Goal: Task Accomplishment & Management: Manage account settings

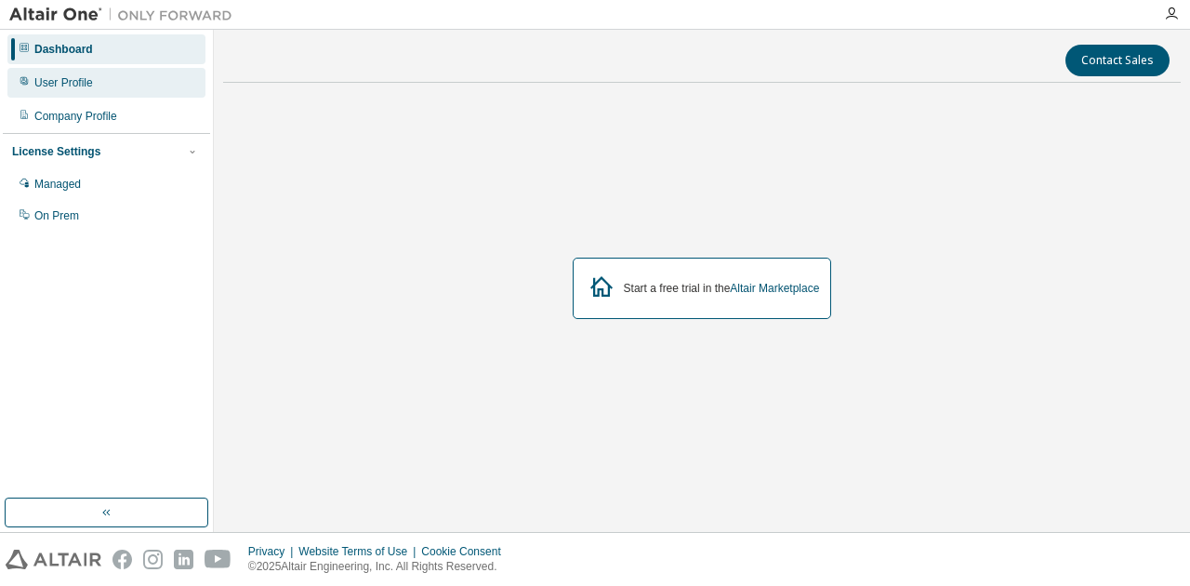
click at [147, 94] on div "User Profile" at bounding box center [106, 83] width 198 height 30
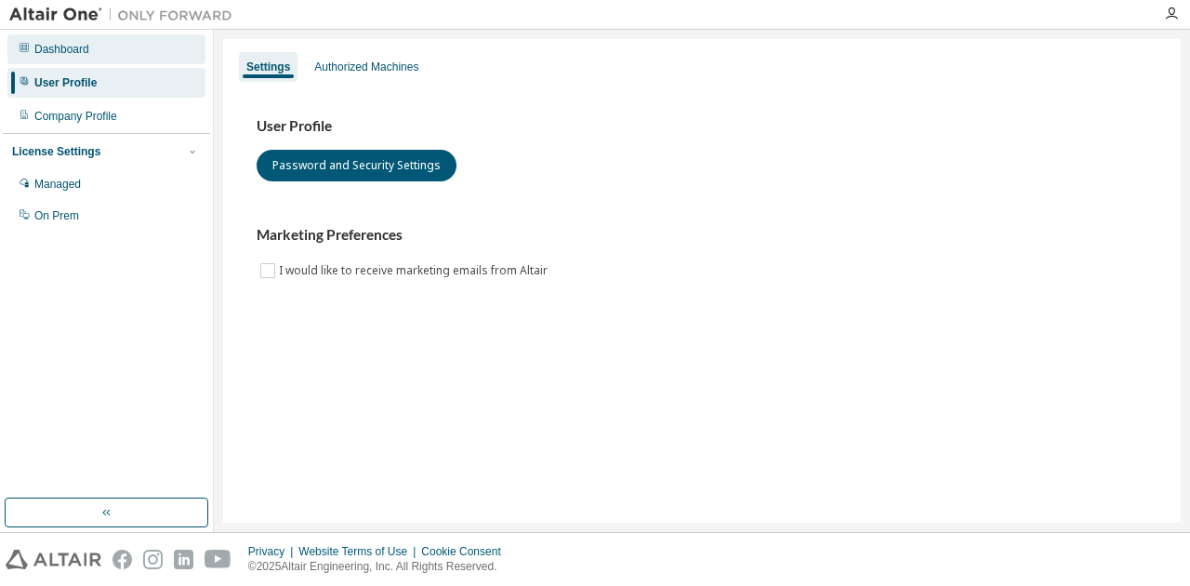
click at [149, 57] on div "Dashboard" at bounding box center [106, 49] width 198 height 30
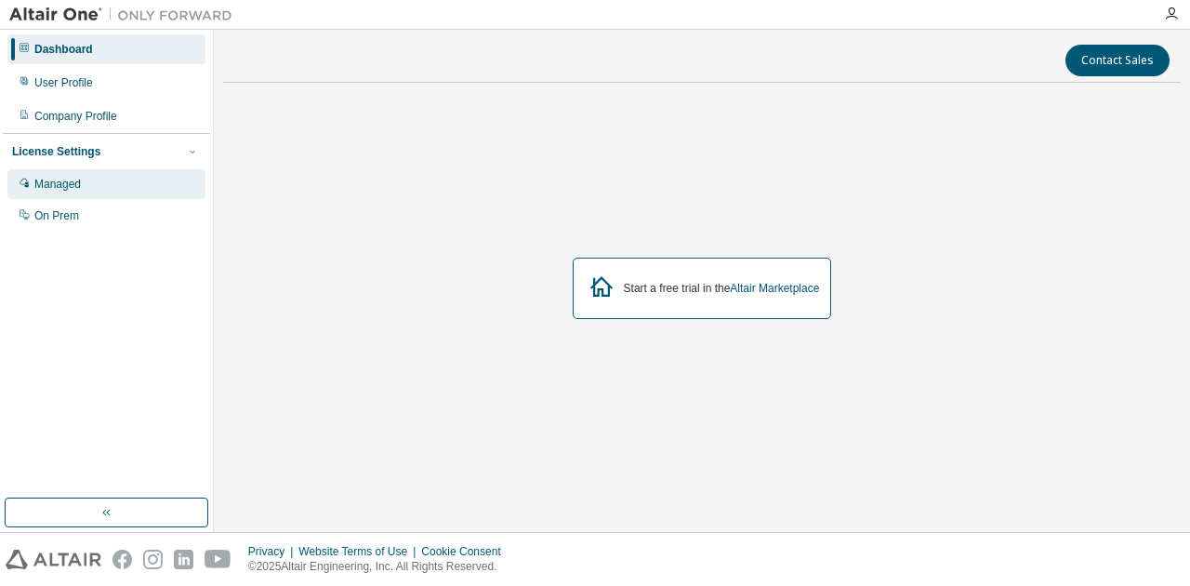
click at [158, 184] on div "Managed" at bounding box center [106, 184] width 198 height 30
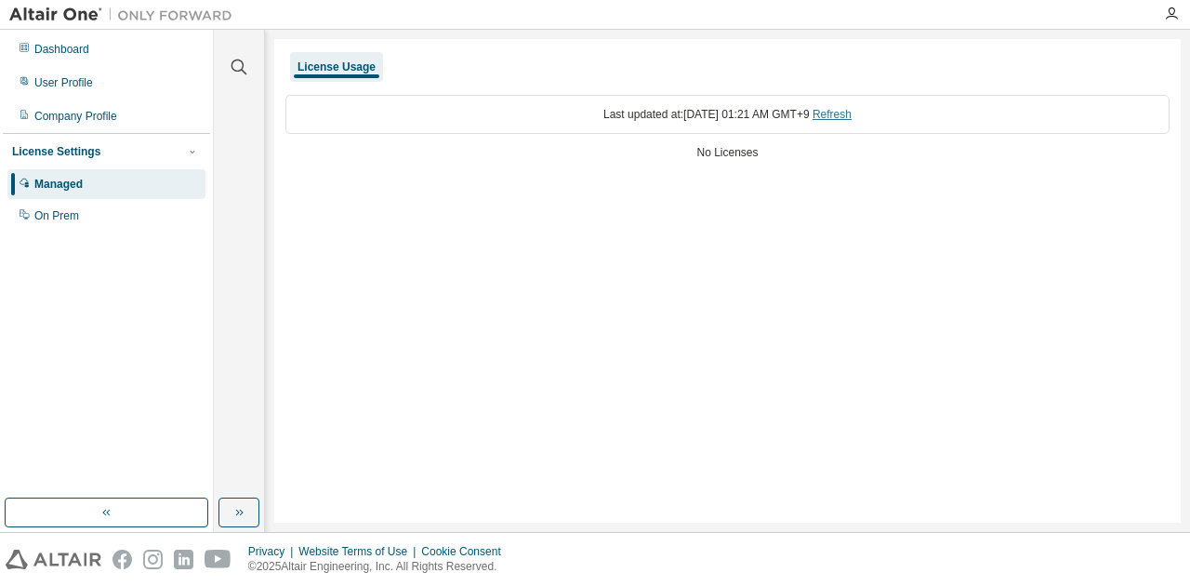
click at [835, 119] on link "Refresh" at bounding box center [831, 114] width 39 height 13
click at [400, 265] on div "License Usage Last updated at: Tue 2025-08-12 01:21 AM GMT+9 Refresh No Licenses" at bounding box center [727, 280] width 906 height 483
click at [131, 223] on div "On Prem" at bounding box center [106, 216] width 198 height 30
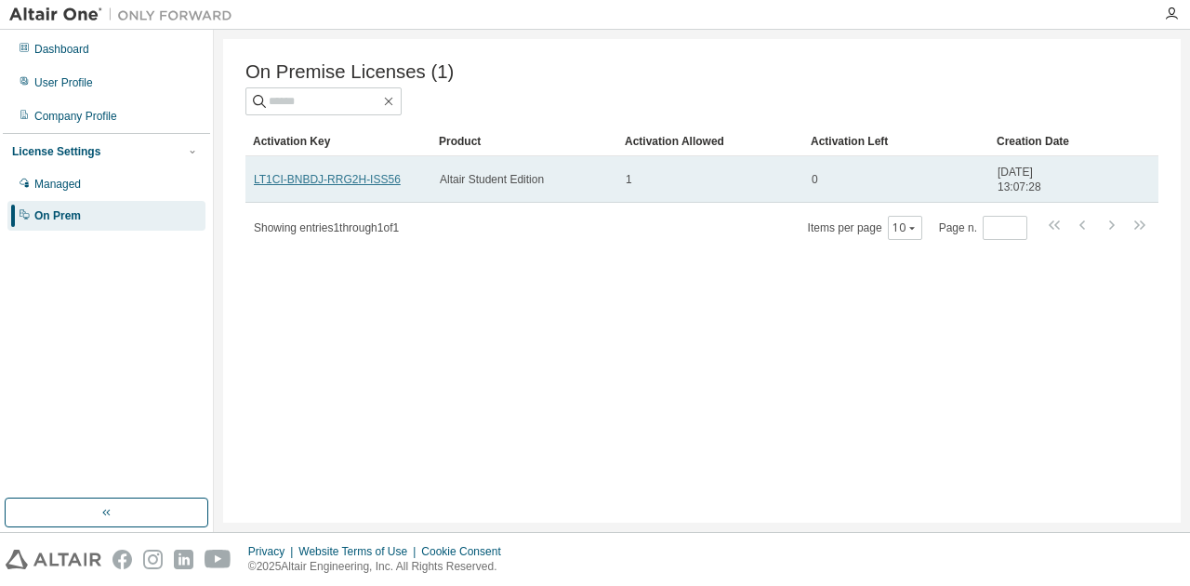
click at [369, 180] on link "LT1CI-BNBDJ-RRG2H-ISS56" at bounding box center [327, 179] width 147 height 13
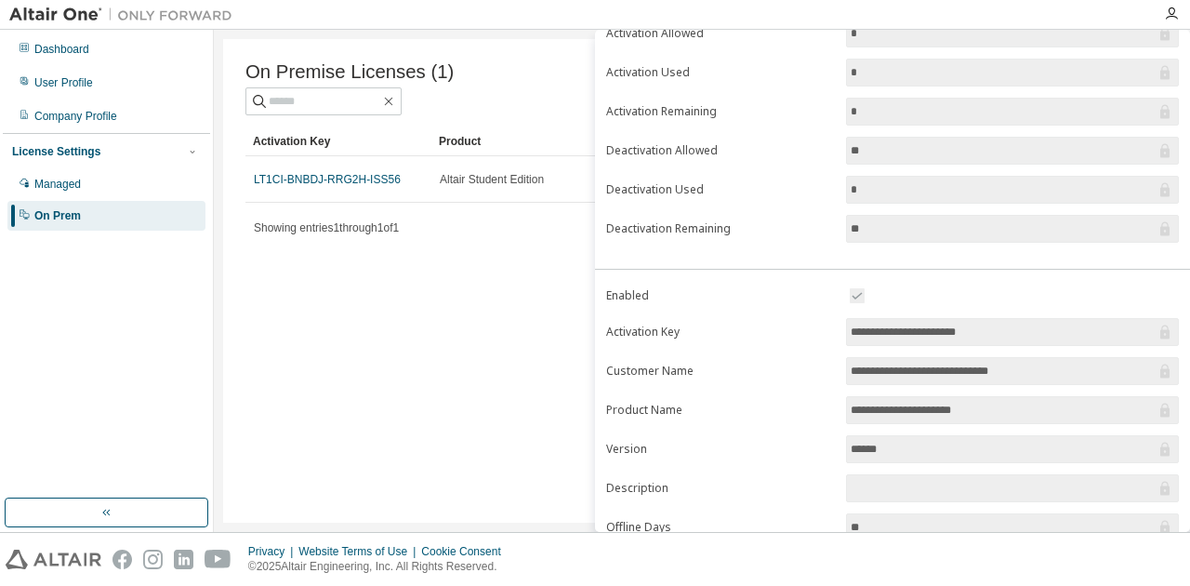
scroll to position [262, 0]
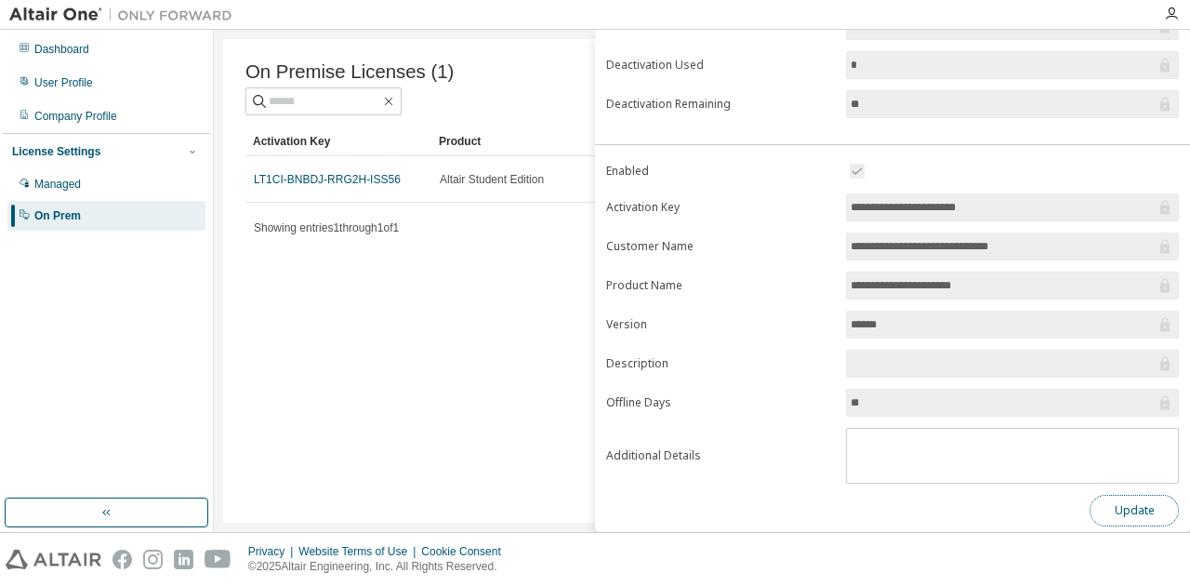
click at [1139, 502] on button "Update" at bounding box center [1133, 510] width 89 height 32
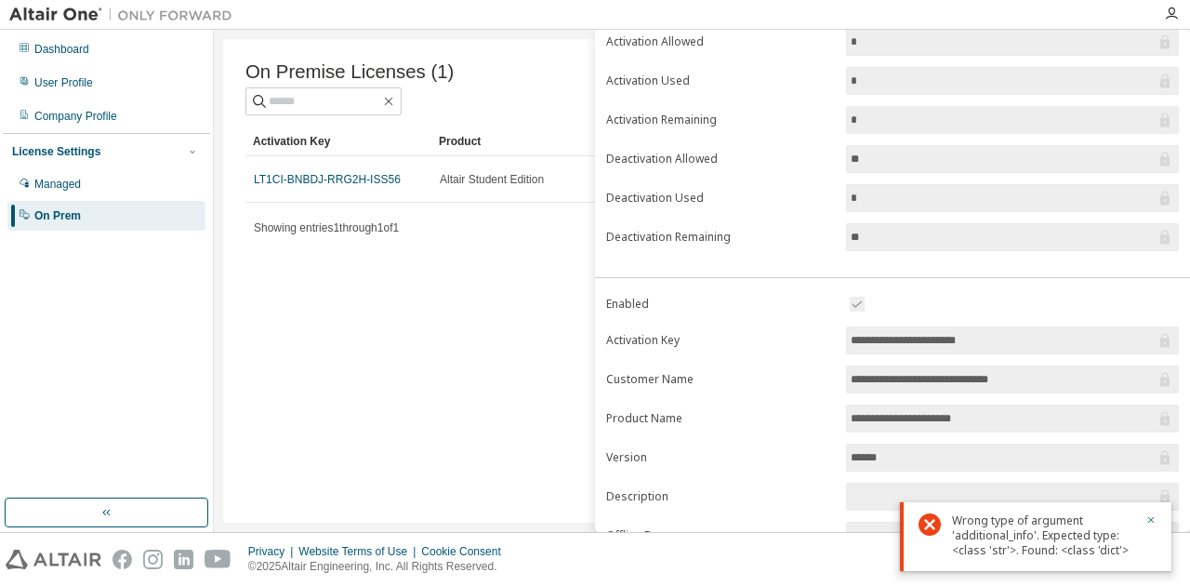
scroll to position [0, 0]
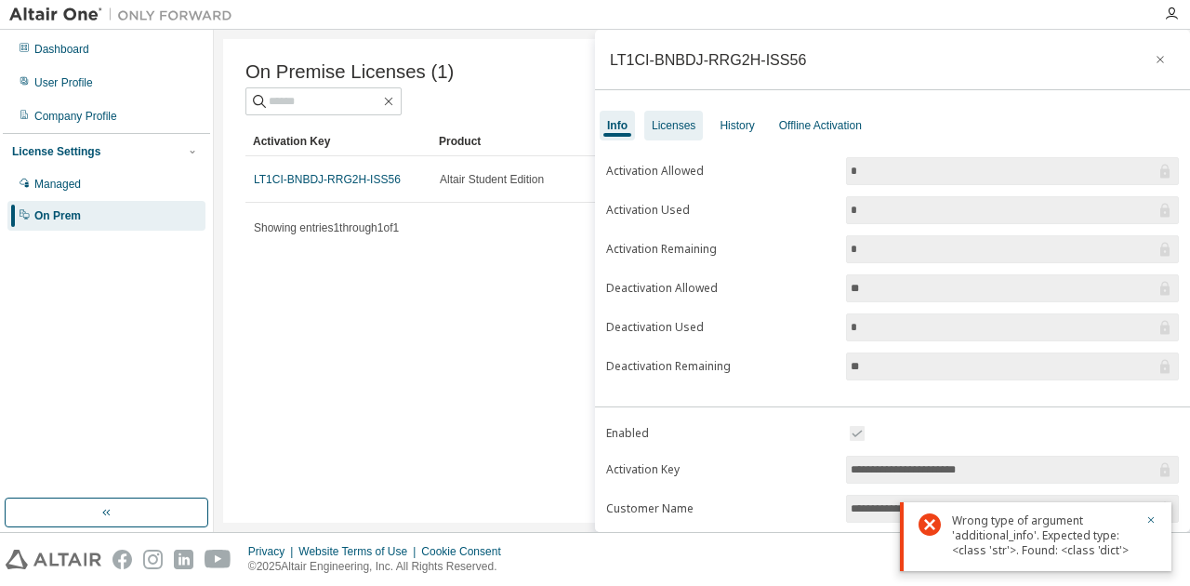
click at [674, 122] on div "Licenses" at bounding box center [674, 125] width 44 height 15
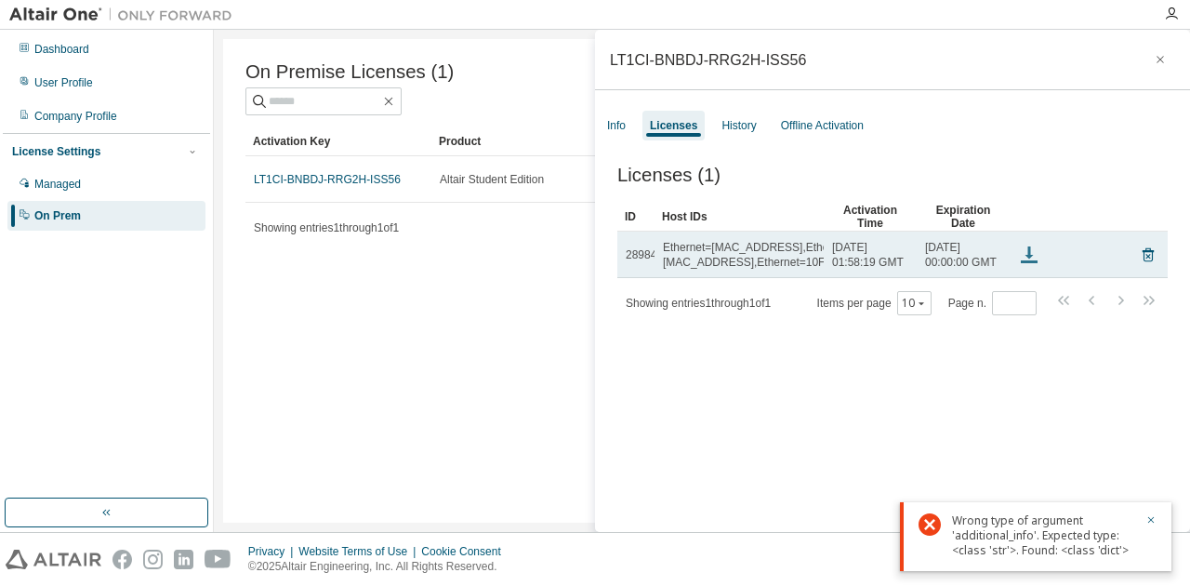
click at [1032, 263] on icon at bounding box center [1028, 261] width 17 height 3
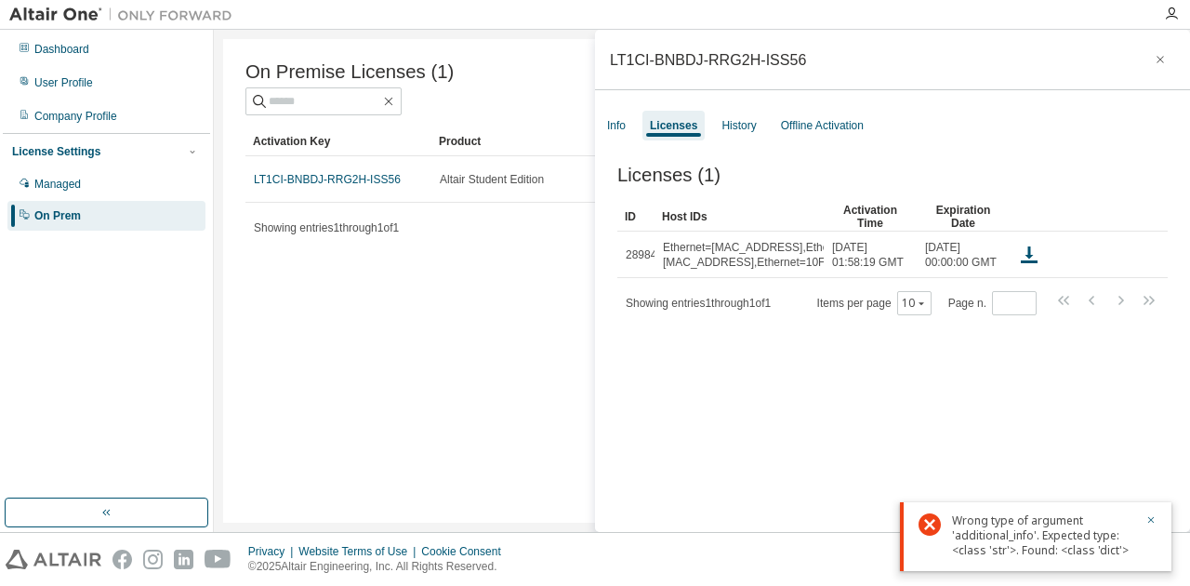
click at [1119, 147] on div "Licenses (1) Clear Load Save Save As Field Operator Value Select filter Select …" at bounding box center [892, 351] width 595 height 418
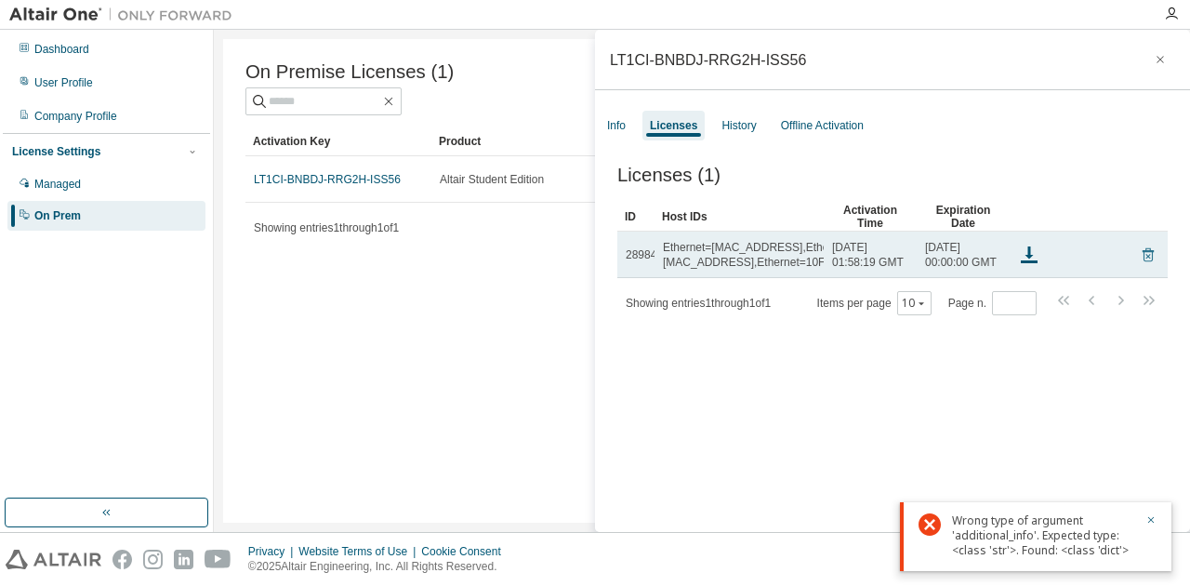
click at [1143, 262] on icon at bounding box center [1147, 255] width 11 height 14
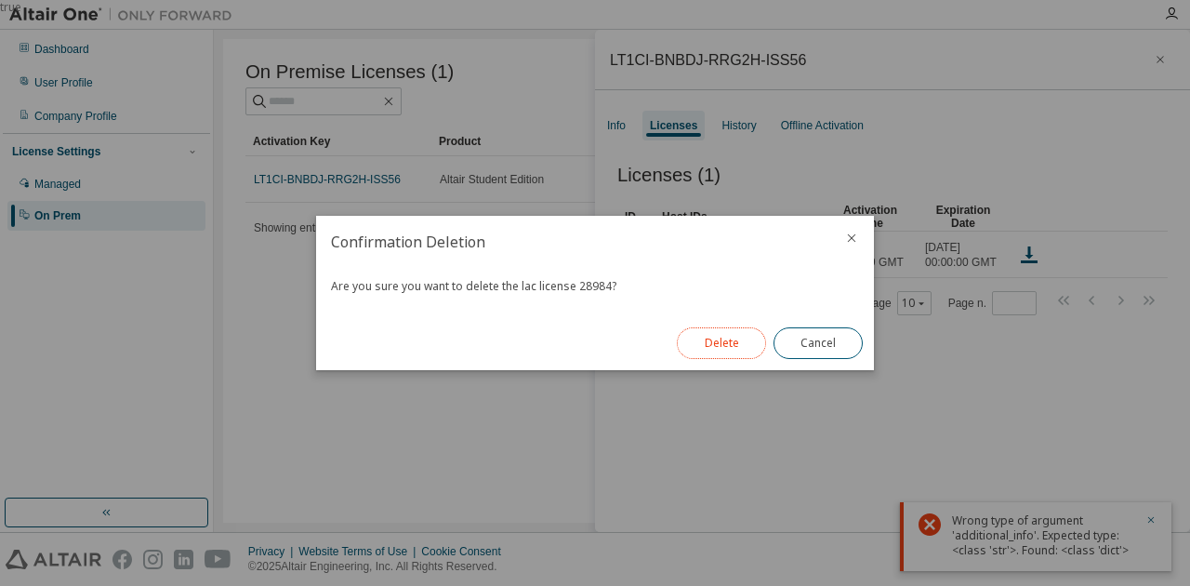
click at [727, 341] on button "Delete" at bounding box center [721, 343] width 89 height 32
click at [680, 348] on div "Success Lac License has been deleted successfully. Close" at bounding box center [595, 293] width 558 height 154
click at [800, 347] on button "Close" at bounding box center [817, 343] width 89 height 32
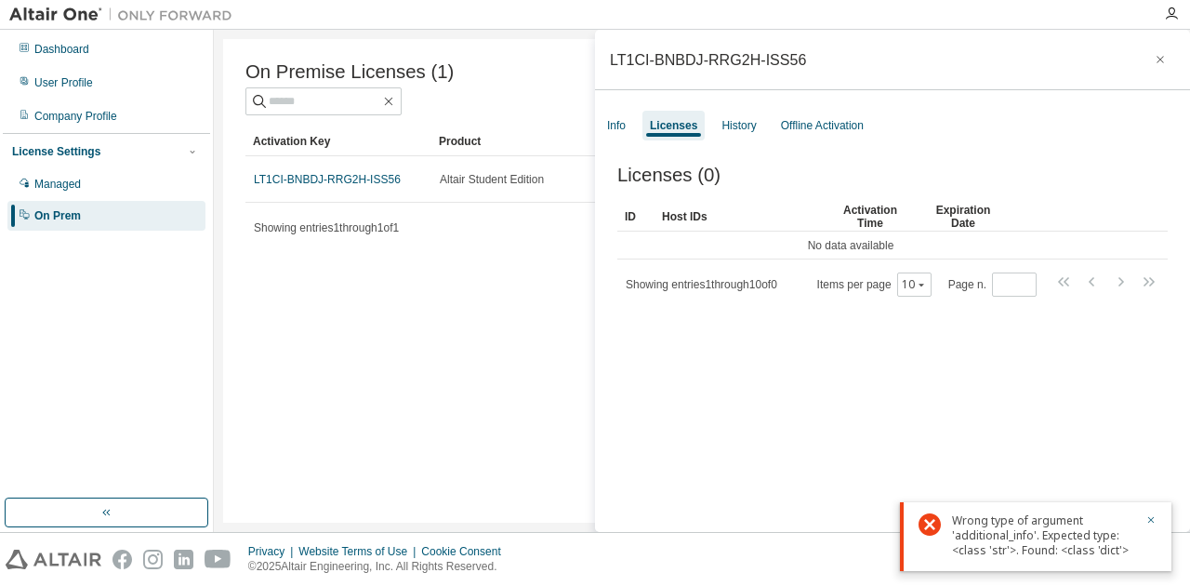
click at [763, 369] on div "Licenses (0) Clear Load Save Save As Field Operator Value Select filter Select …" at bounding box center [892, 351] width 595 height 418
click at [454, 374] on div "On Premise Licenses (1) Clear Load Save Save As Field Operator Value Select fil…" at bounding box center [701, 280] width 957 height 483
click at [1153, 58] on icon "button" at bounding box center [1159, 59] width 13 height 15
